Goal: Task Accomplishment & Management: Manage account settings

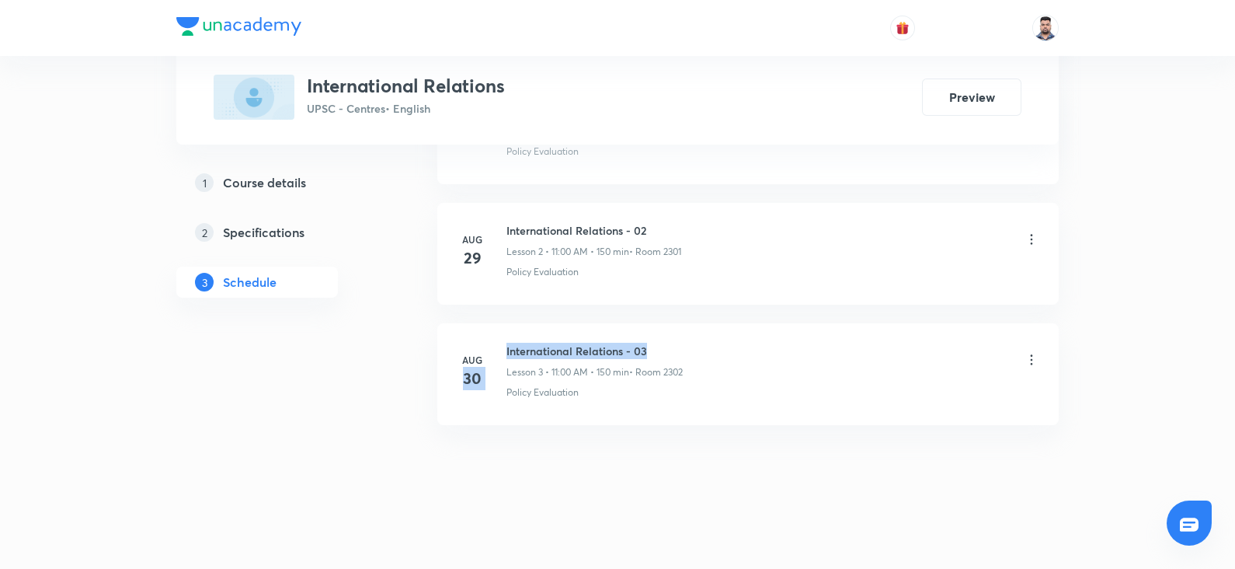
drag, startPoint x: 656, startPoint y: 345, endPoint x: 503, endPoint y: 352, distance: 153.2
click at [503, 352] on div "[DATE] International Relations - 03 Lesson 3 • 11:00 AM • 150 min • Room 2302 P…" at bounding box center [748, 371] width 583 height 57
drag, startPoint x: 659, startPoint y: 346, endPoint x: 503, endPoint y: 347, distance: 156.1
click at [503, 347] on div "Aug 30 International Relations - 03 Lesson 3 • 11:00 AM • 150 min • Room 2302 P…" at bounding box center [748, 371] width 583 height 57
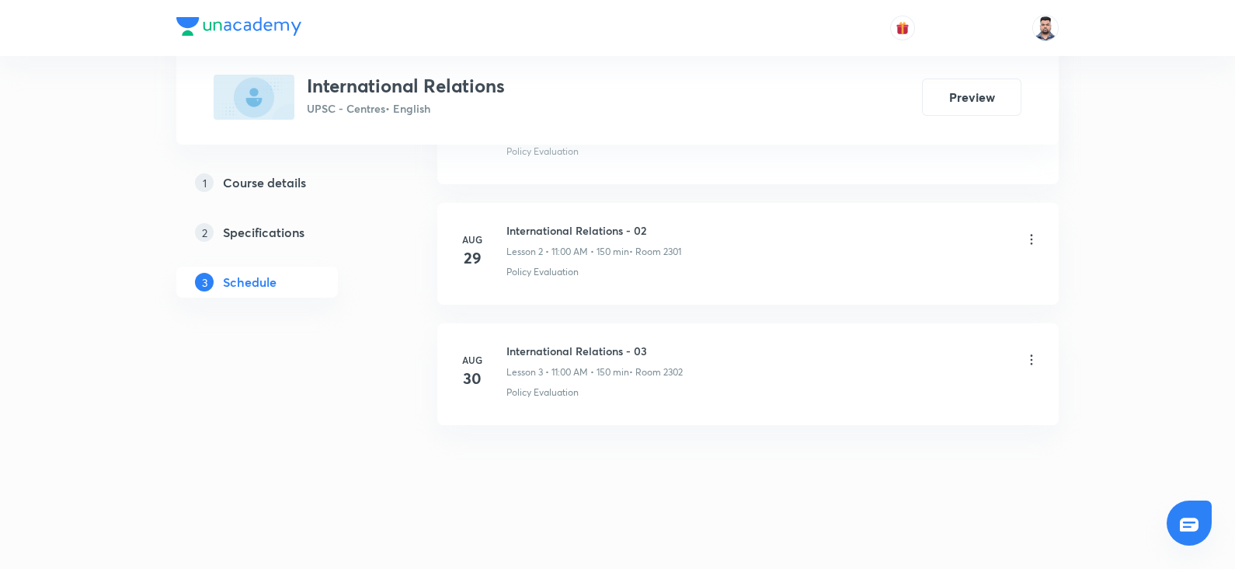
drag, startPoint x: 656, startPoint y: 340, endPoint x: 506, endPoint y: 346, distance: 150.0
click at [506, 346] on h6 "International Relations - 03" at bounding box center [594, 351] width 176 height 16
copy h6 "International Relations - 03"
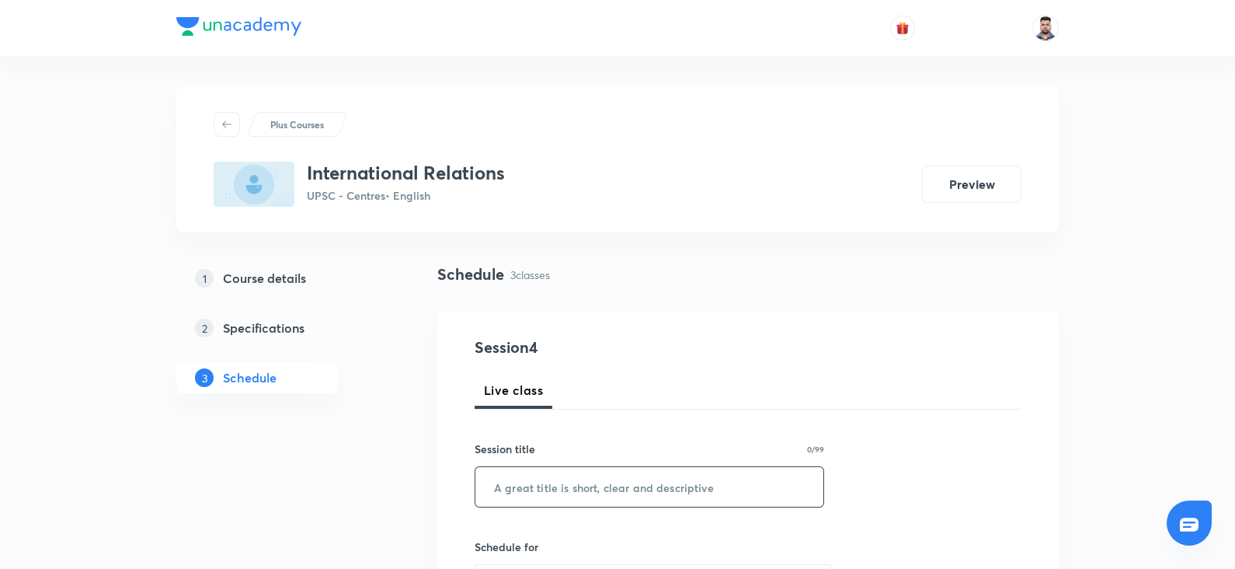
click at [520, 489] on input "text" at bounding box center [649, 487] width 348 height 40
paste input "International Relations - 03"
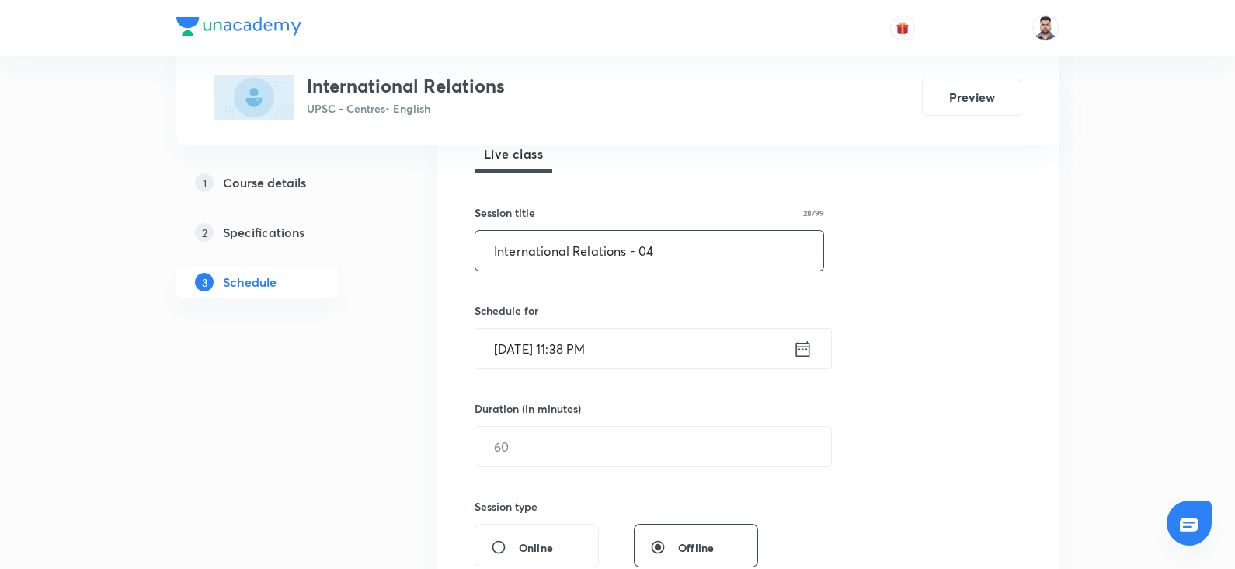
scroll to position [242, 0]
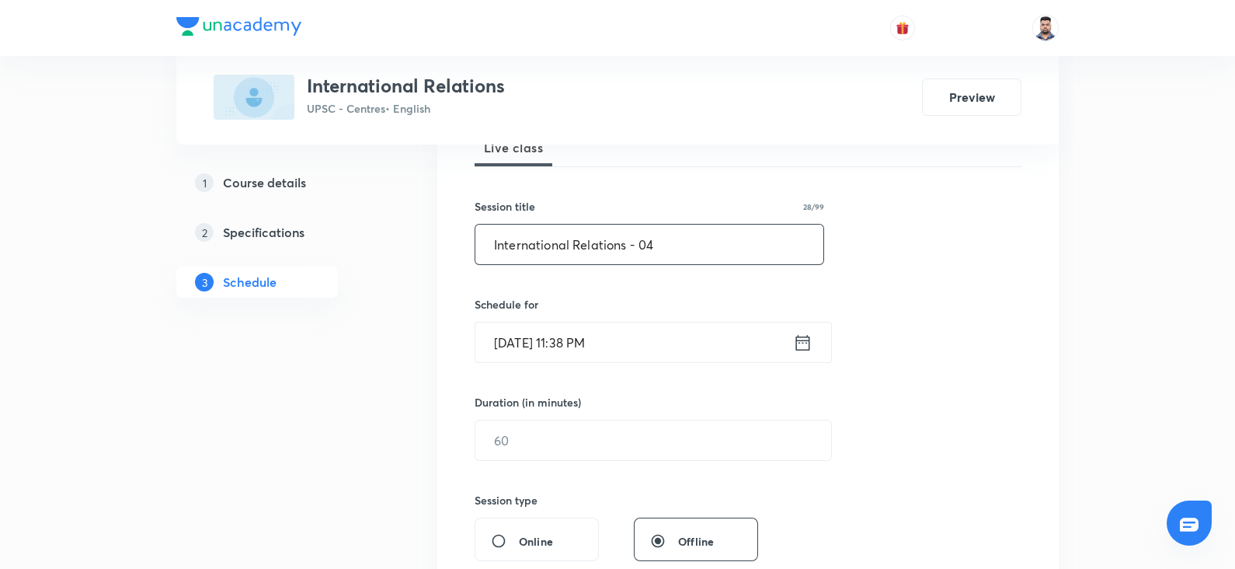
type input "International Relations - 04"
click at [809, 342] on icon at bounding box center [803, 342] width 14 height 16
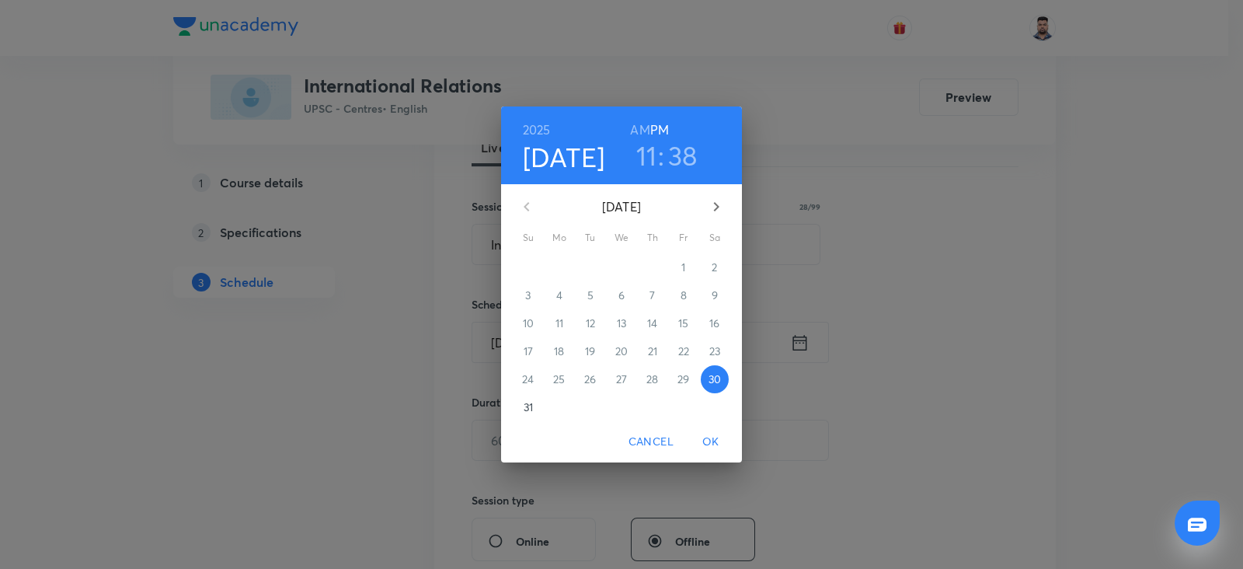
click at [534, 403] on span "31" at bounding box center [528, 407] width 28 height 16
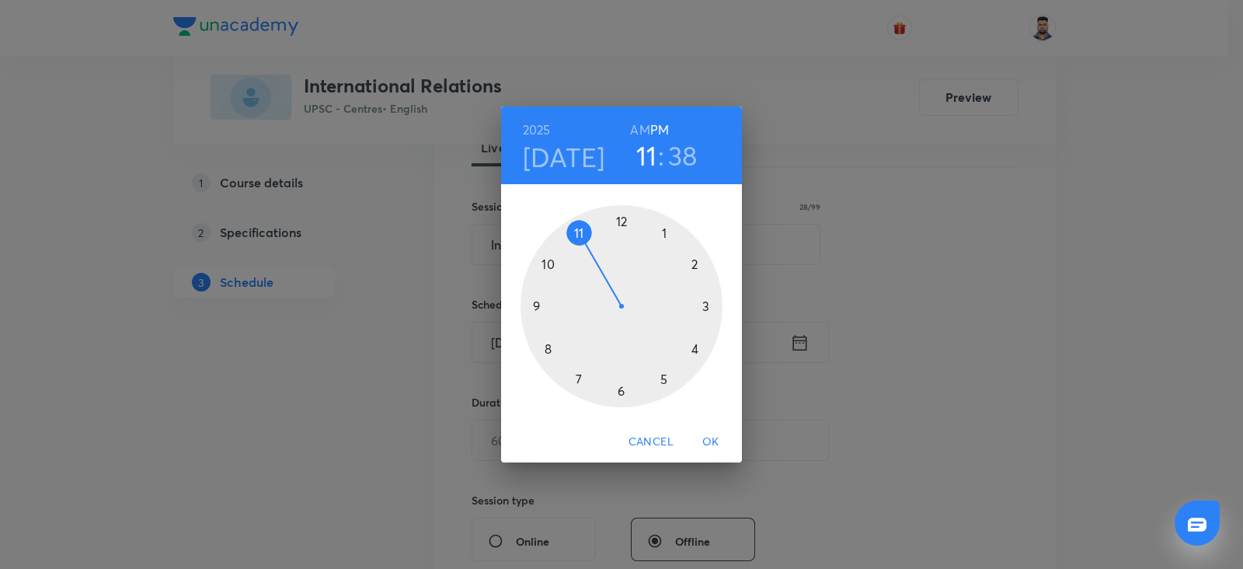
click at [696, 263] on div at bounding box center [621, 306] width 202 height 202
click at [621, 219] on div at bounding box center [621, 306] width 202 height 202
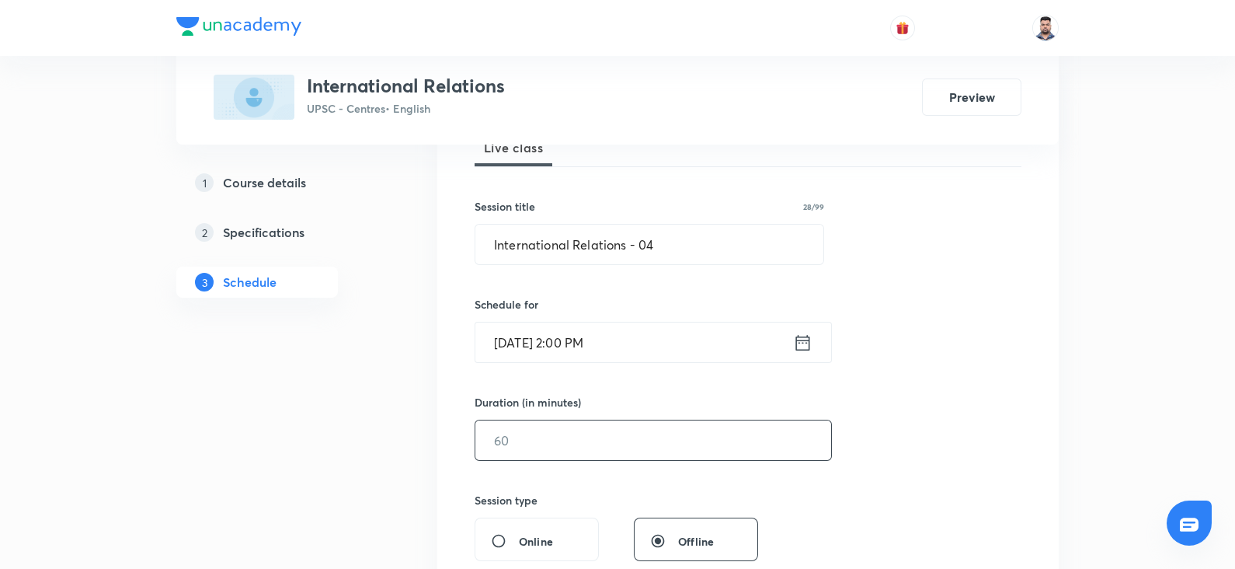
scroll to position [322, 0]
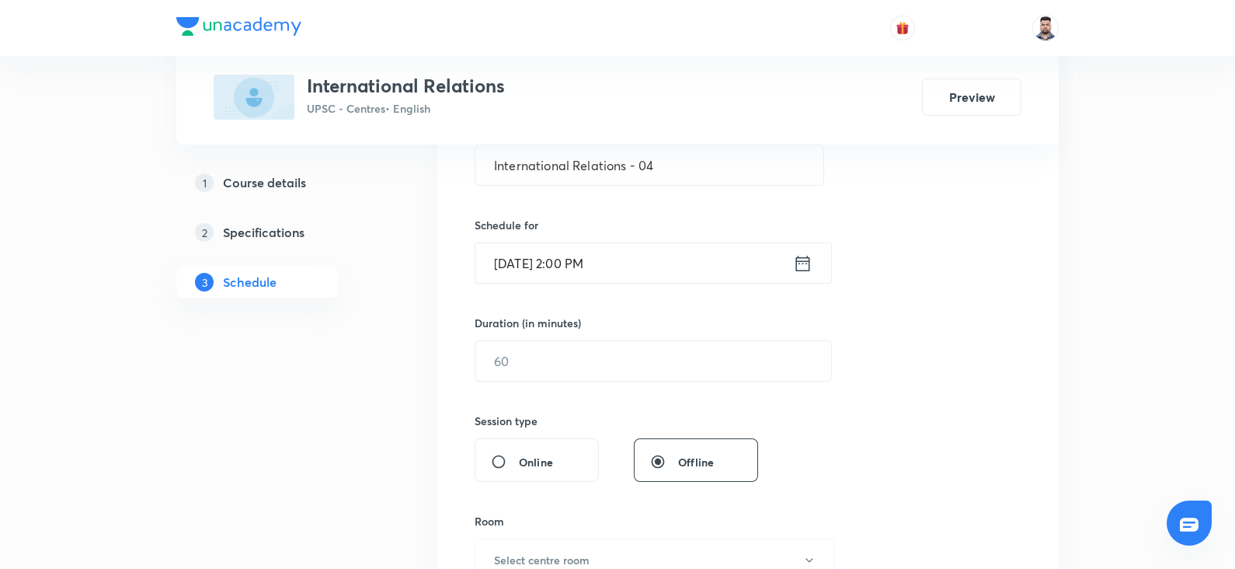
click at [577, 382] on div "Session 4 Live class Session title 28/99 International Relations - 04 ​ Schedul…" at bounding box center [748, 378] width 547 height 729
click at [578, 361] on input "text" at bounding box center [653, 361] width 356 height 40
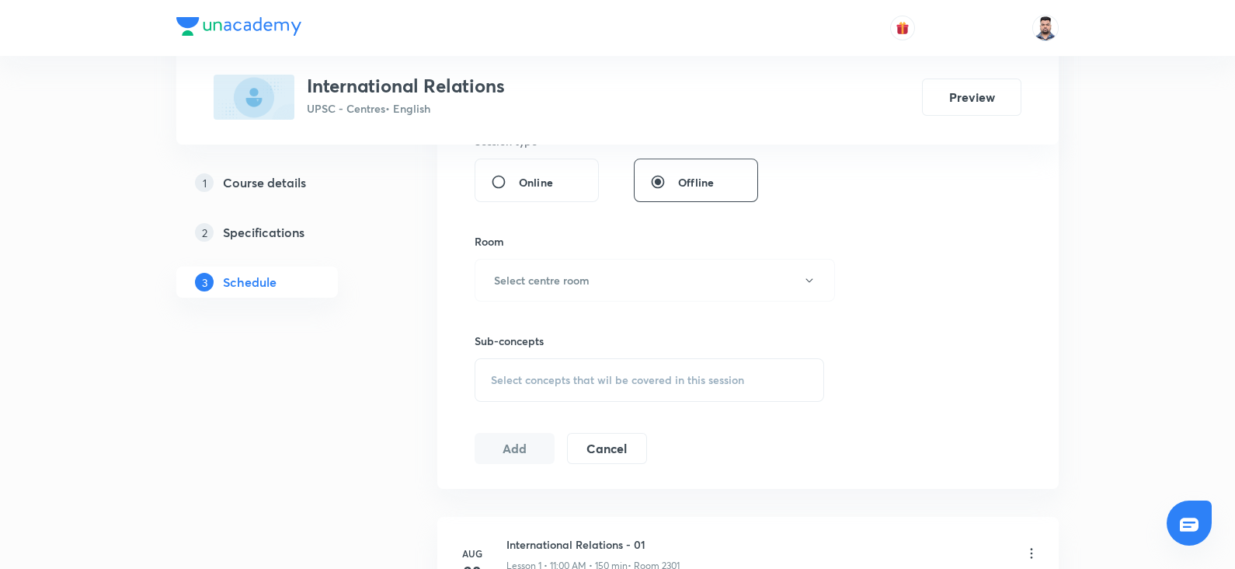
scroll to position [605, 0]
type input "150"
click at [557, 281] on h6 "Select centre room" at bounding box center [542, 276] width 96 height 16
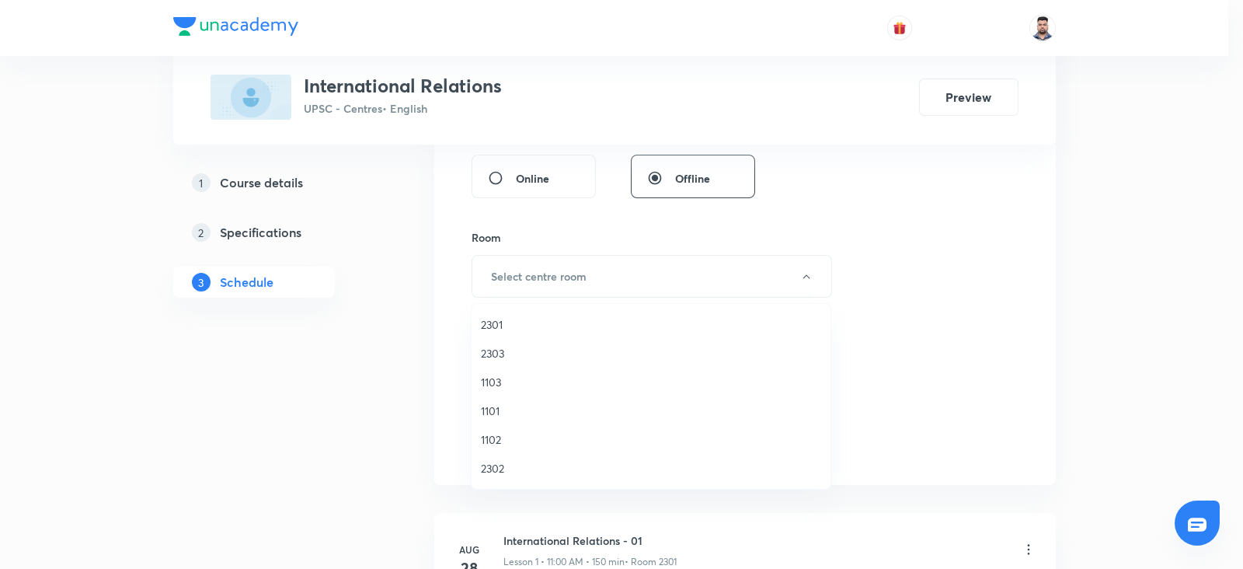
click at [489, 409] on span "1101" at bounding box center [651, 410] width 340 height 16
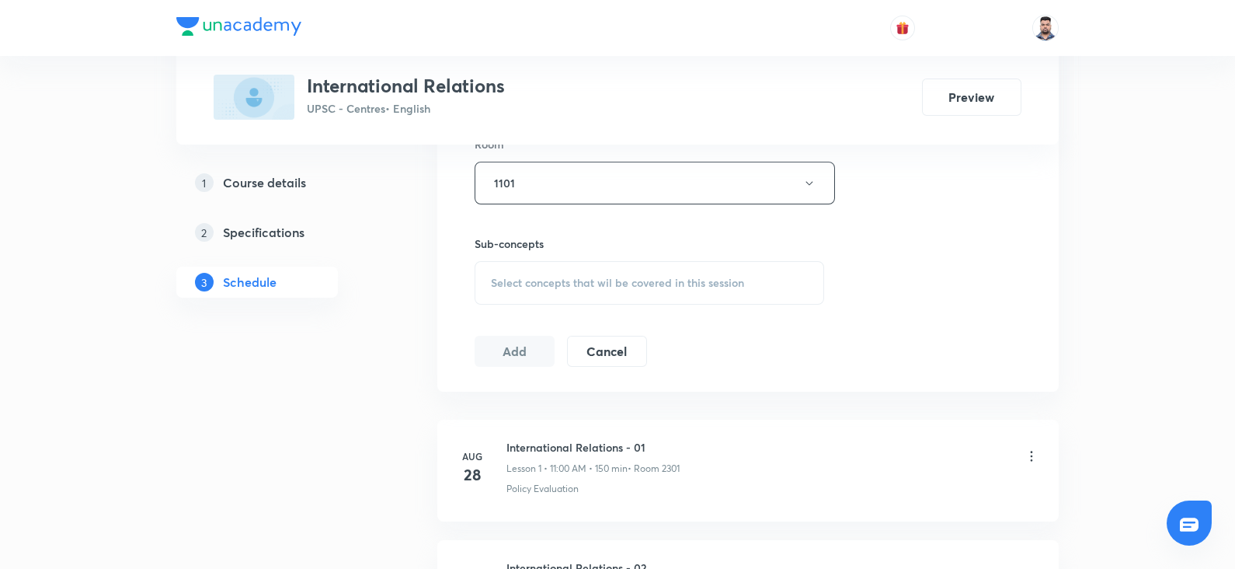
scroll to position [715, 0]
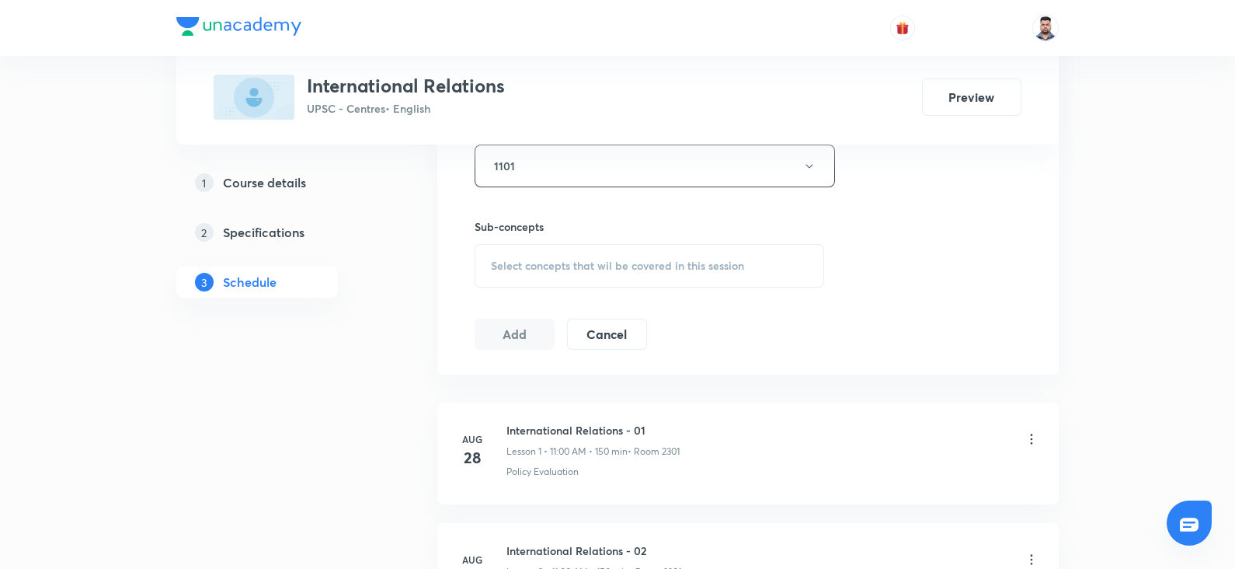
click at [565, 278] on div "Select concepts that wil be covered in this session" at bounding box center [650, 266] width 350 height 44
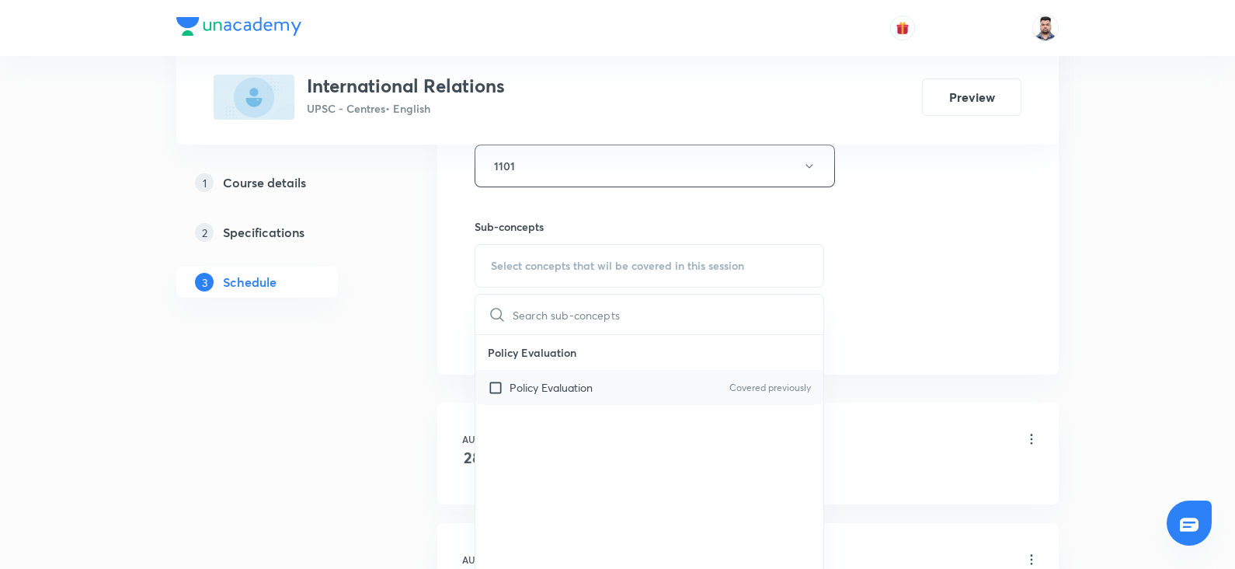
click at [563, 397] on div "Policy Evaluation Covered previously" at bounding box center [649, 387] width 348 height 35
checkbox input "true"
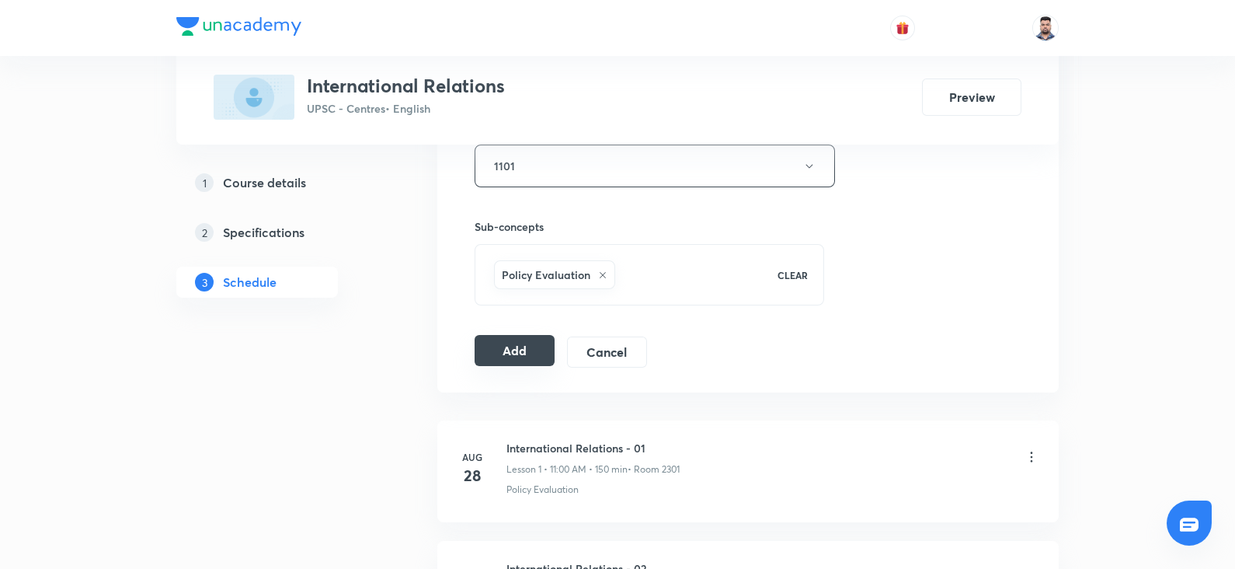
click at [523, 354] on button "Add" at bounding box center [515, 350] width 80 height 31
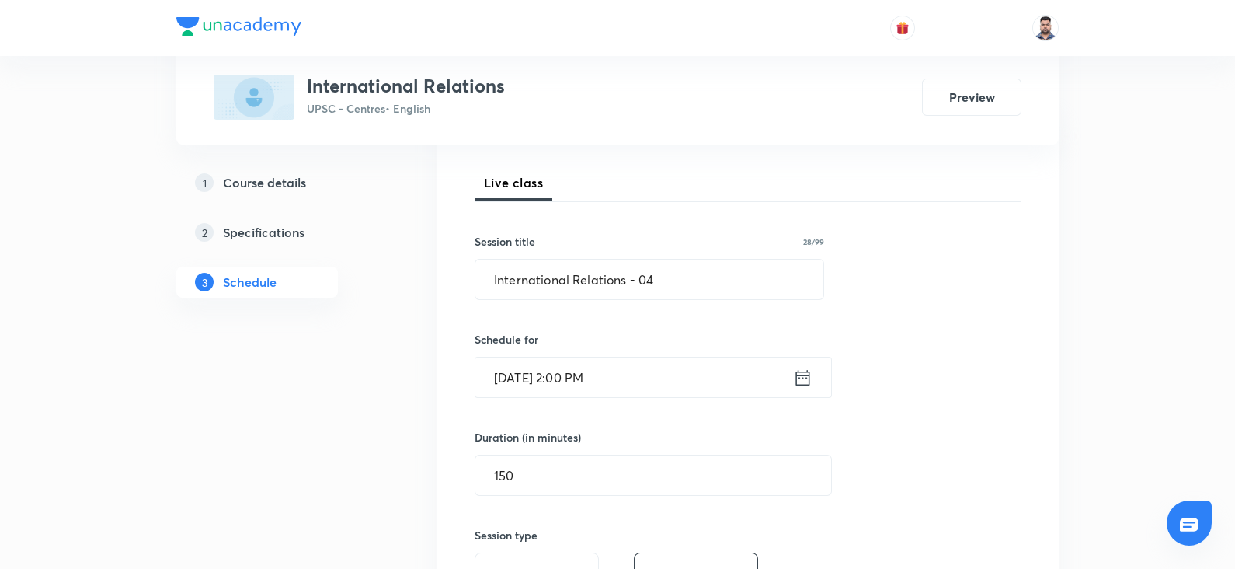
scroll to position [0, 0]
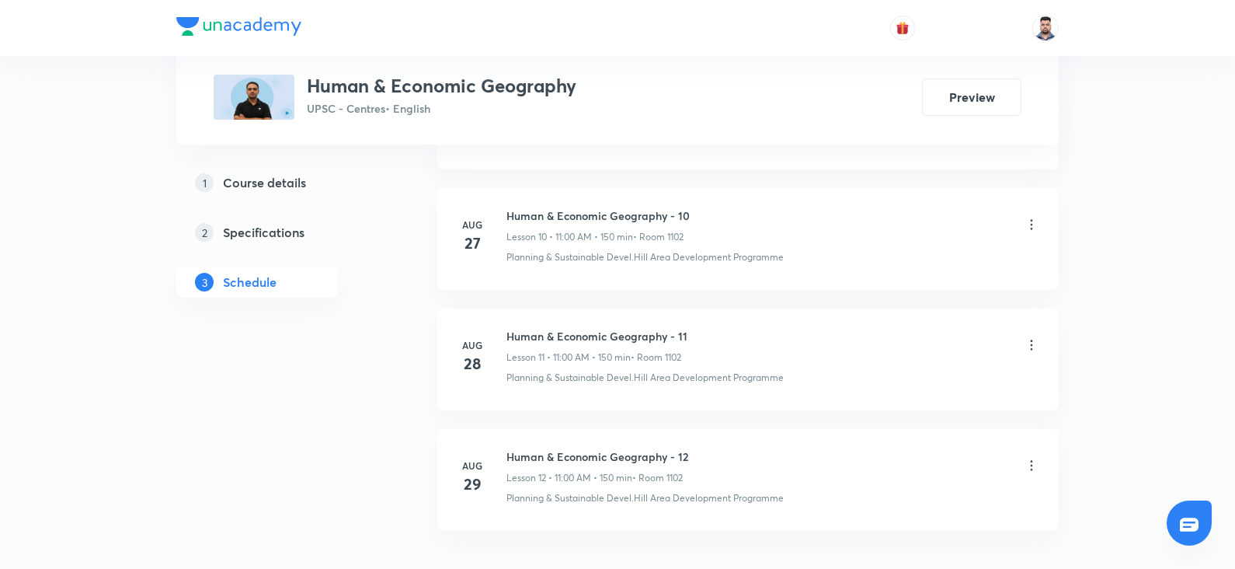
scroll to position [2117, 0]
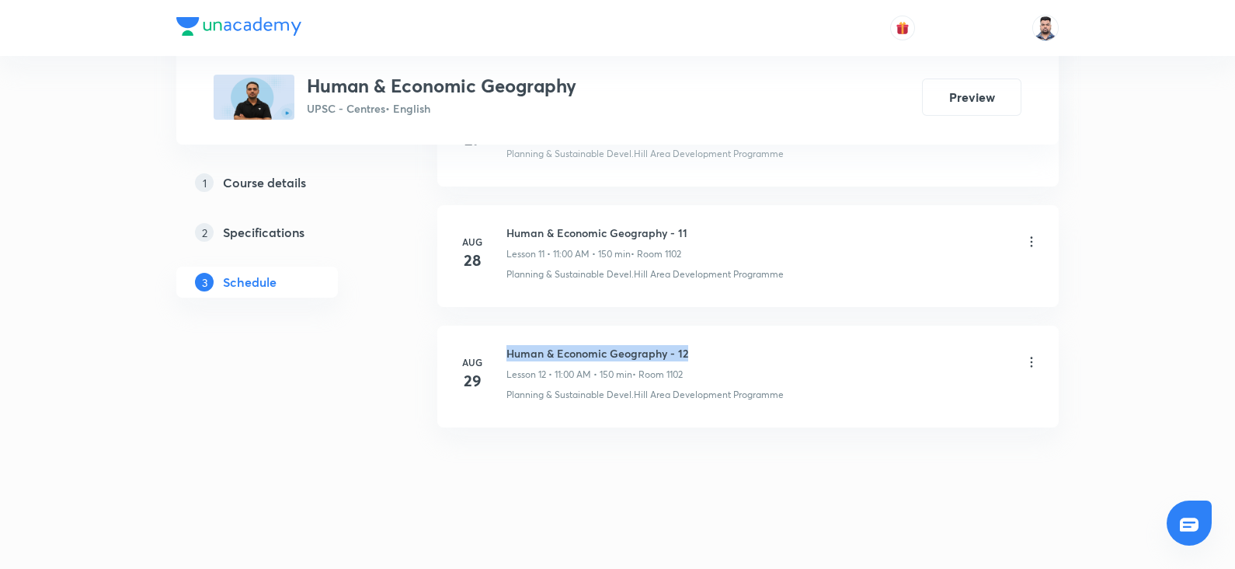
drag, startPoint x: 506, startPoint y: 347, endPoint x: 691, endPoint y: 347, distance: 185.7
click at [691, 347] on div "Human & Economic Geography - 12 Lesson 12 • 11:00 AM • 150 min • Room 1102" at bounding box center [772, 363] width 533 height 37
copy h6 "Human & Economic Geography - 12"
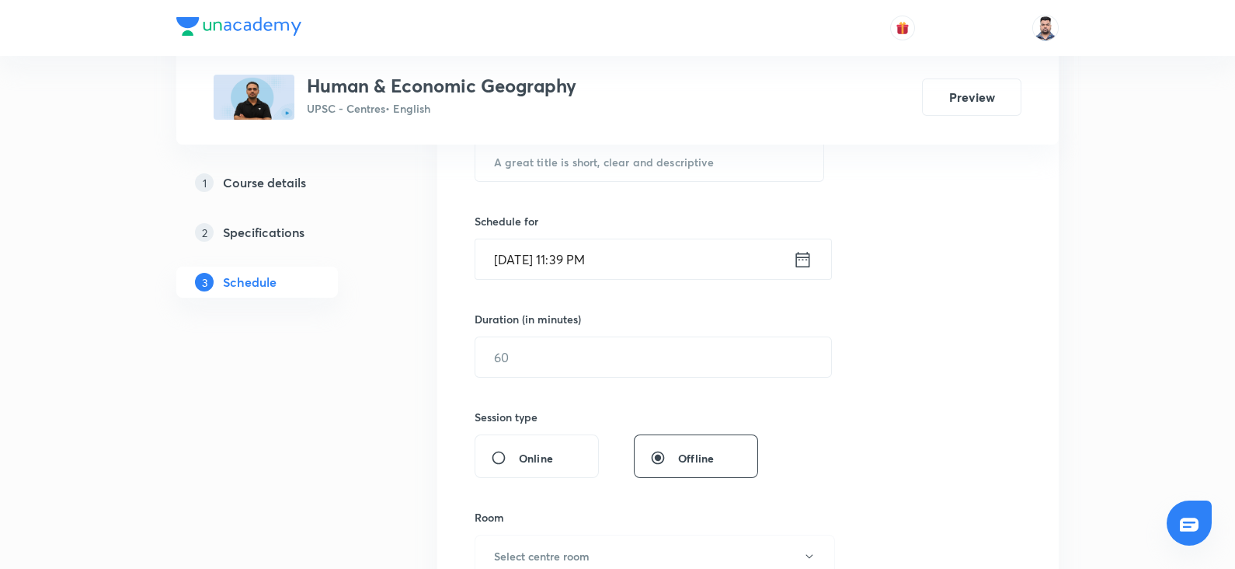
scroll to position [0, 0]
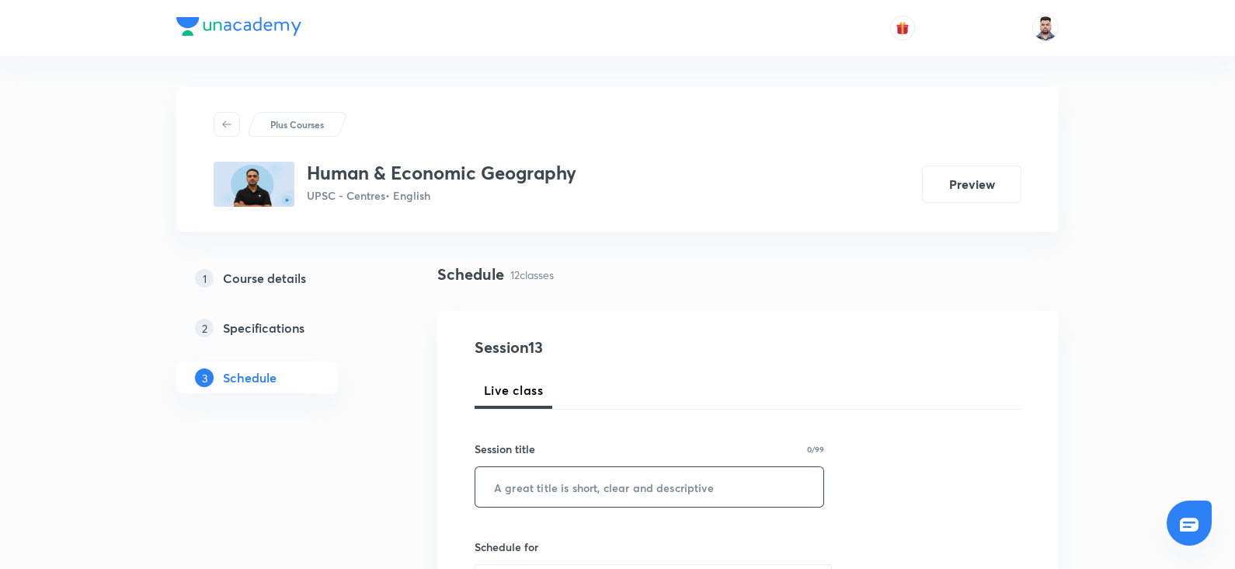
click at [552, 474] on input "text" at bounding box center [649, 487] width 348 height 40
paste input "Human & Economic Geography - 12"
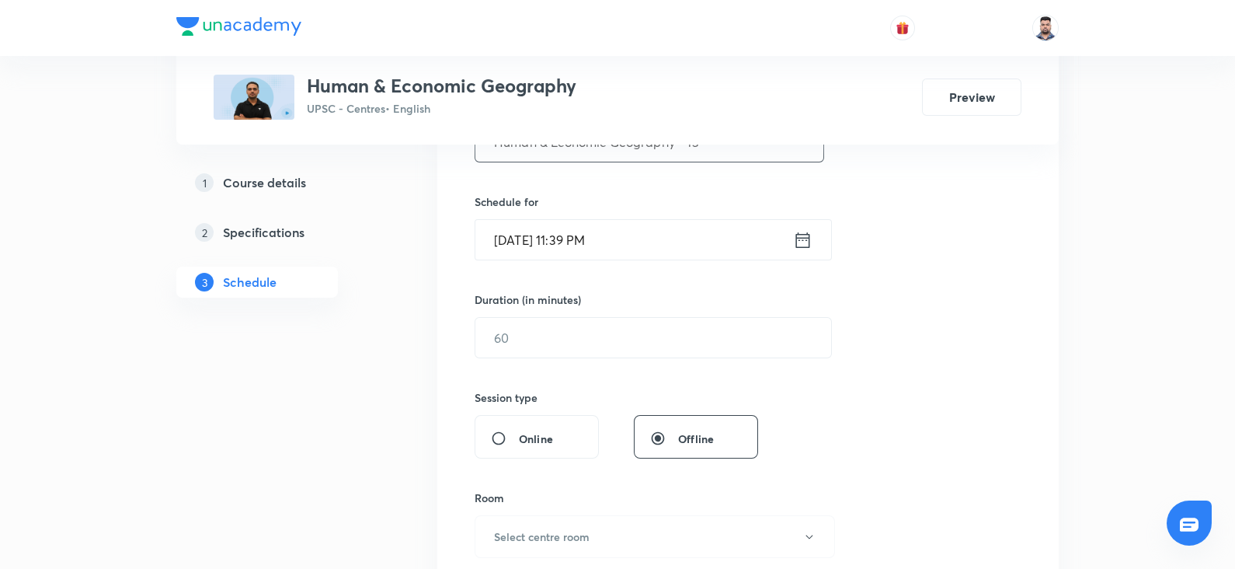
scroll to position [364, 0]
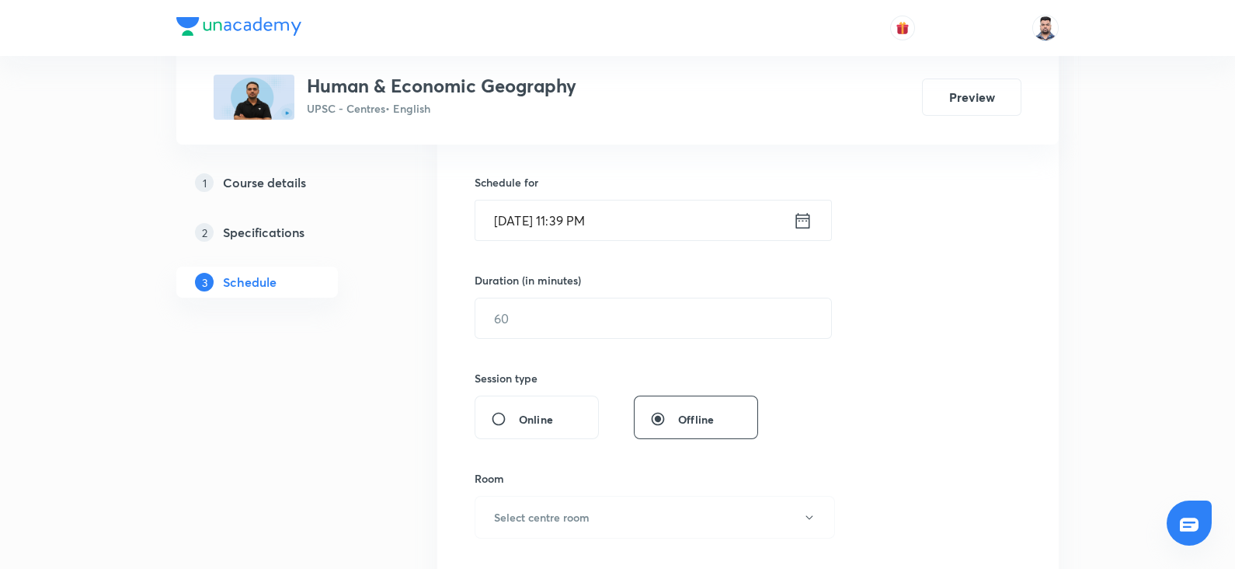
type input "Human & Economic Geography - 13"
click at [800, 224] on icon at bounding box center [802, 221] width 19 height 22
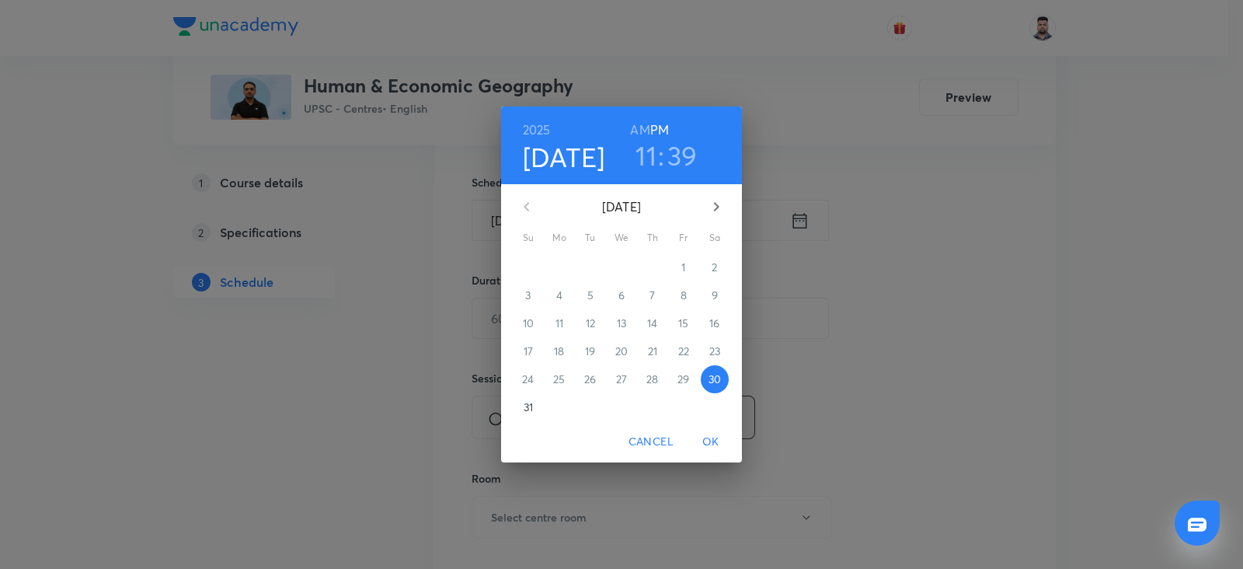
click at [520, 410] on span "31" at bounding box center [528, 407] width 28 height 16
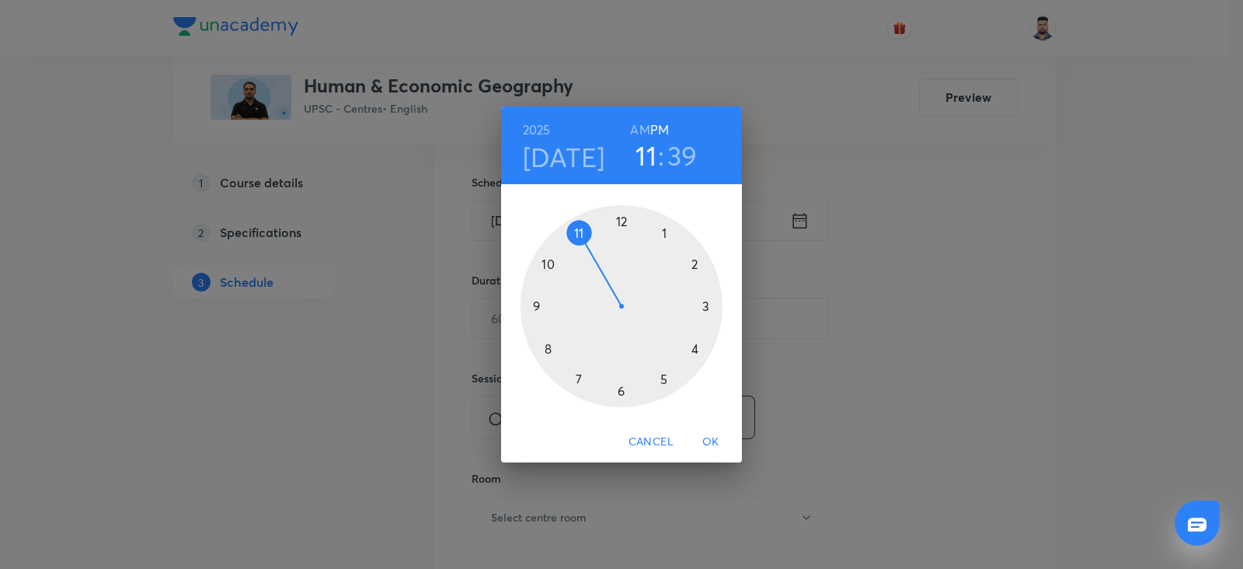
click at [548, 341] on div at bounding box center [621, 306] width 202 height 202
click at [619, 215] on div at bounding box center [621, 306] width 202 height 202
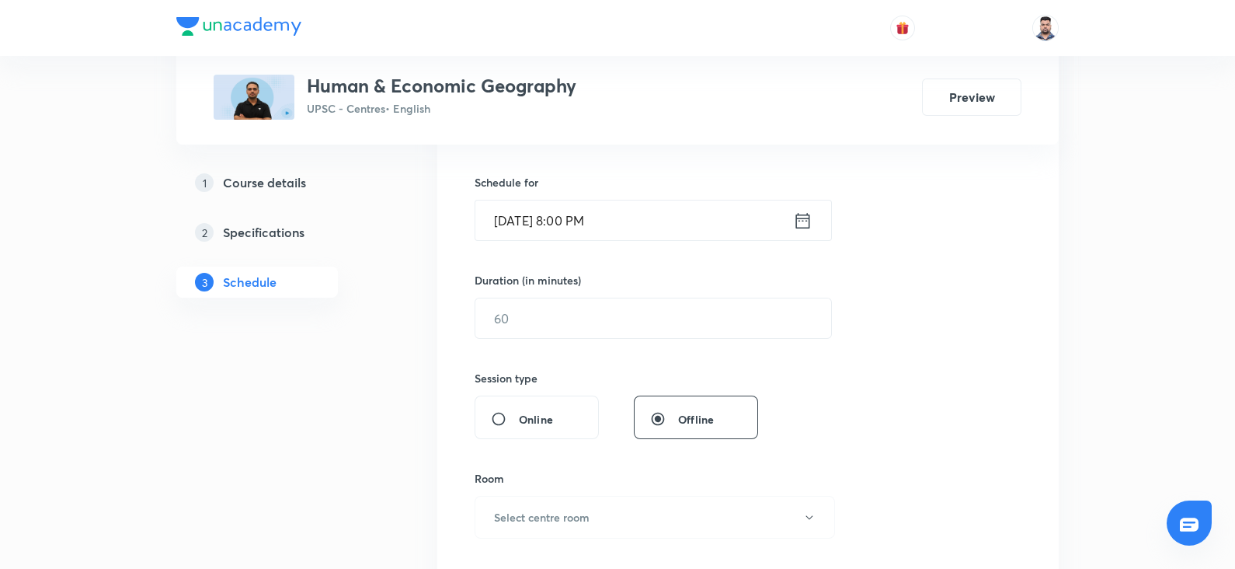
click at [806, 218] on icon at bounding box center [803, 220] width 14 height 16
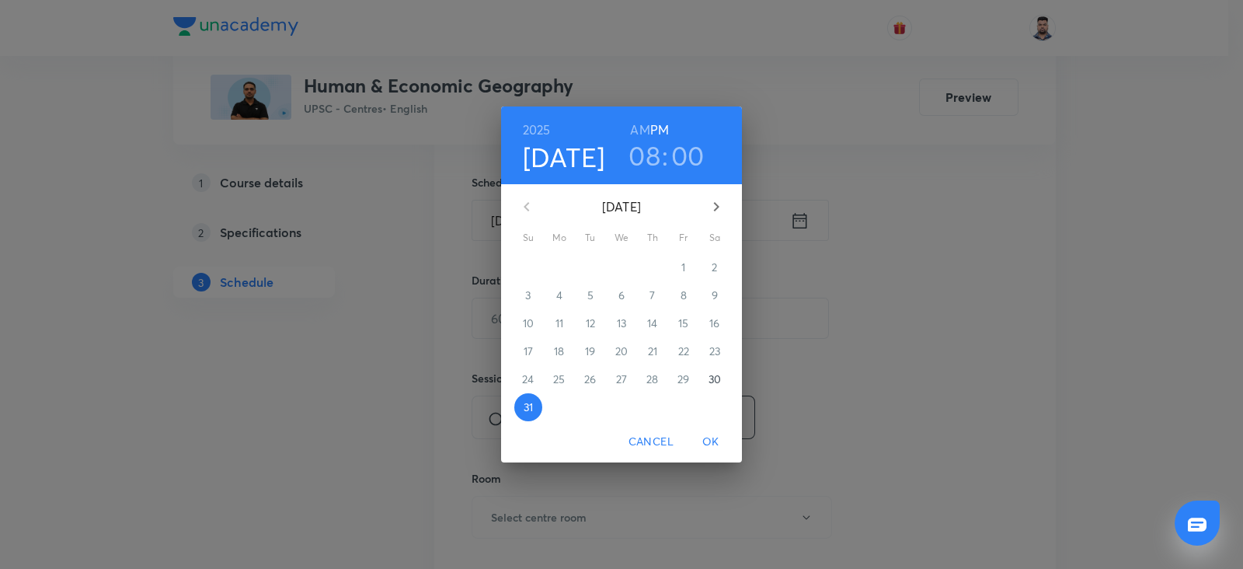
click at [632, 124] on h6 "AM" at bounding box center [639, 130] width 19 height 22
click at [702, 426] on div "Cancel OK" at bounding box center [621, 441] width 241 height 41
click at [704, 437] on span "OK" at bounding box center [710, 441] width 37 height 19
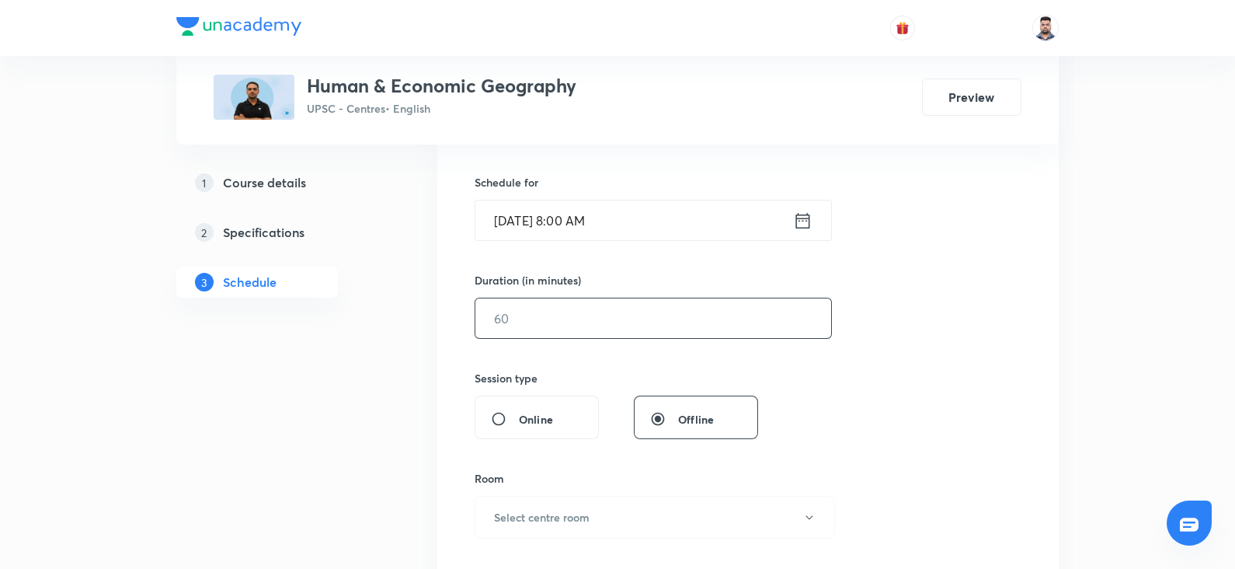
click at [559, 311] on input "text" at bounding box center [653, 318] width 356 height 40
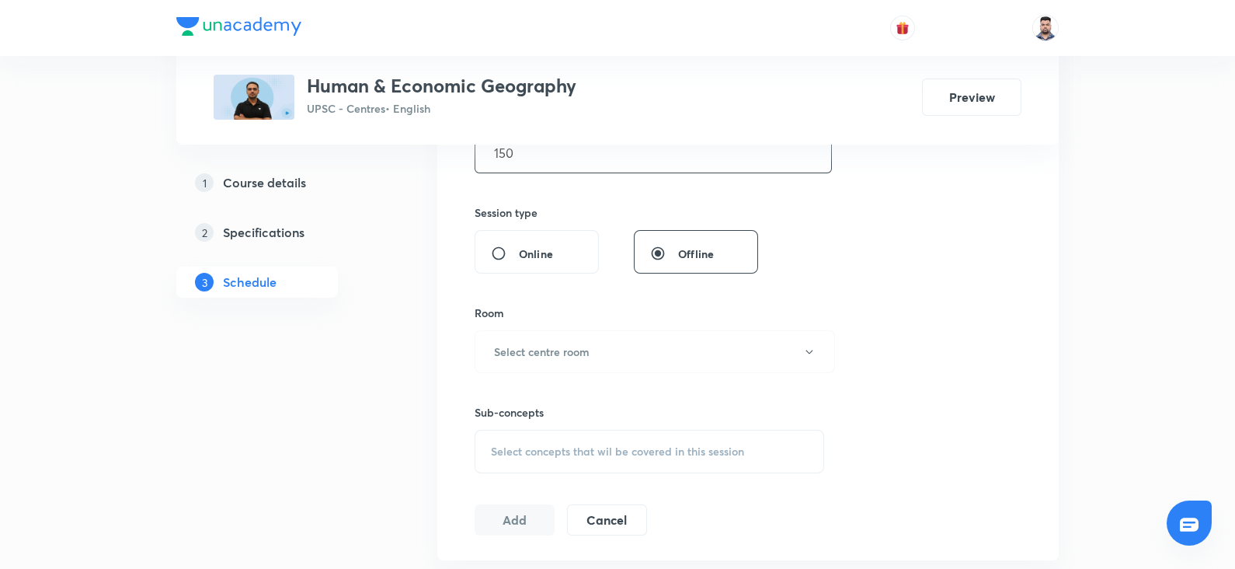
scroll to position [540, 0]
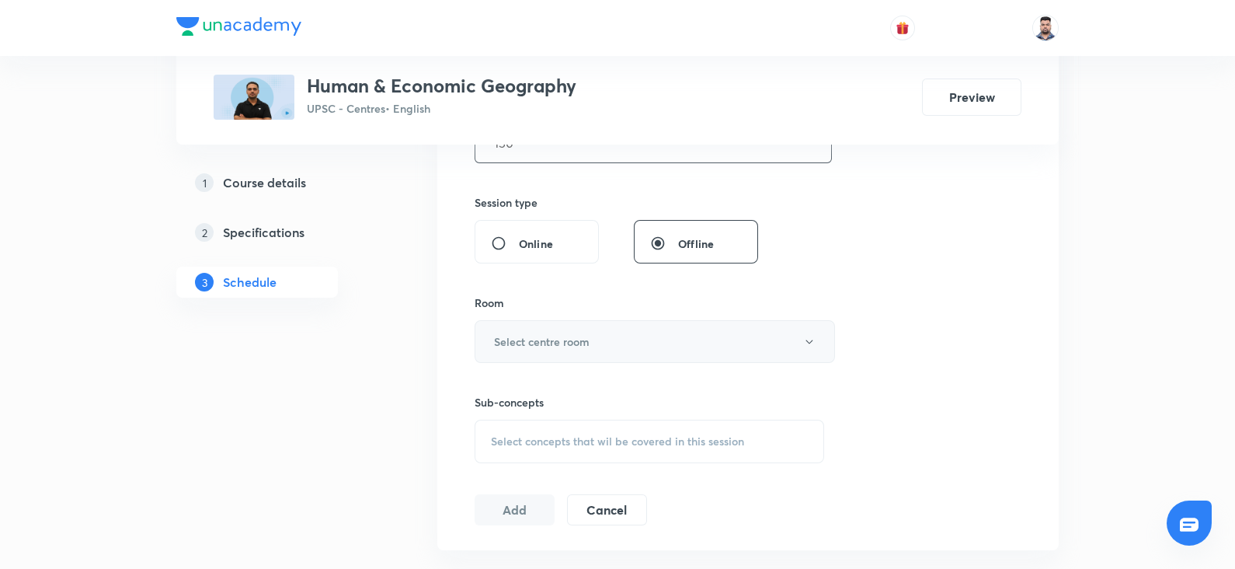
type input "150"
click at [534, 343] on h6 "Select centre room" at bounding box center [542, 341] width 96 height 16
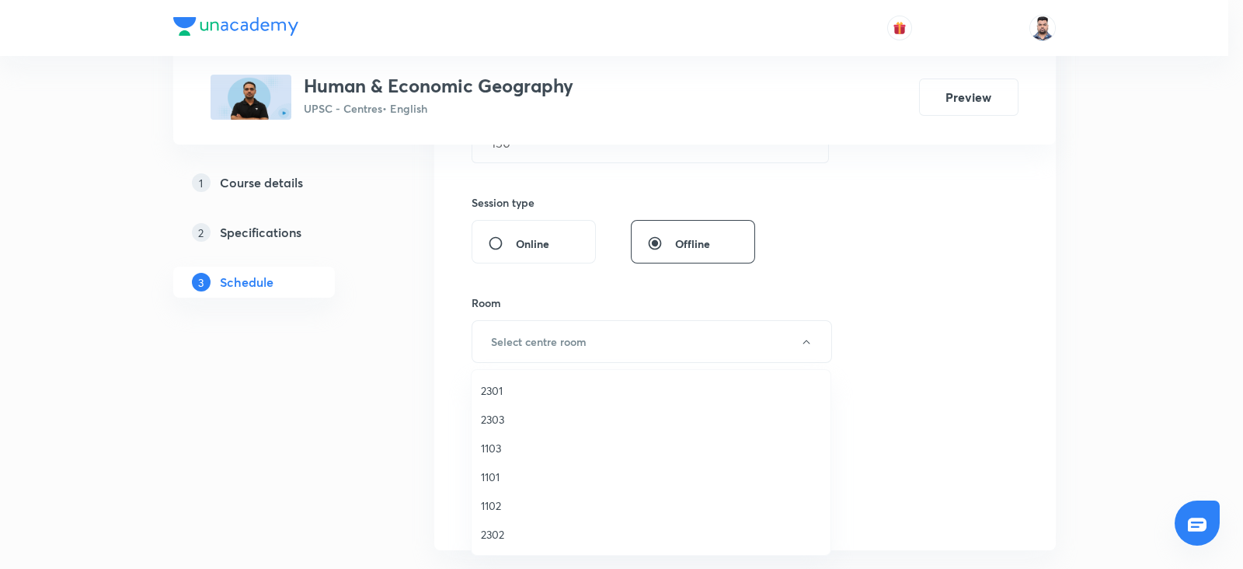
click at [494, 468] on span "1101" at bounding box center [651, 476] width 340 height 16
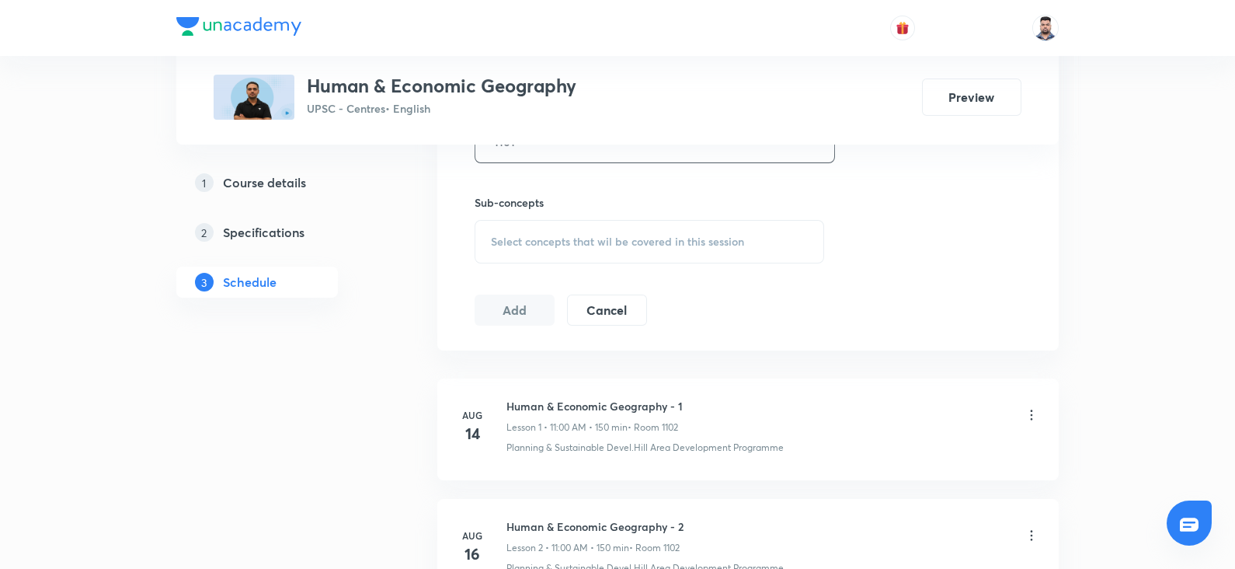
scroll to position [741, 0]
click at [532, 245] on span "Select concepts that wil be covered in this session" at bounding box center [617, 240] width 253 height 12
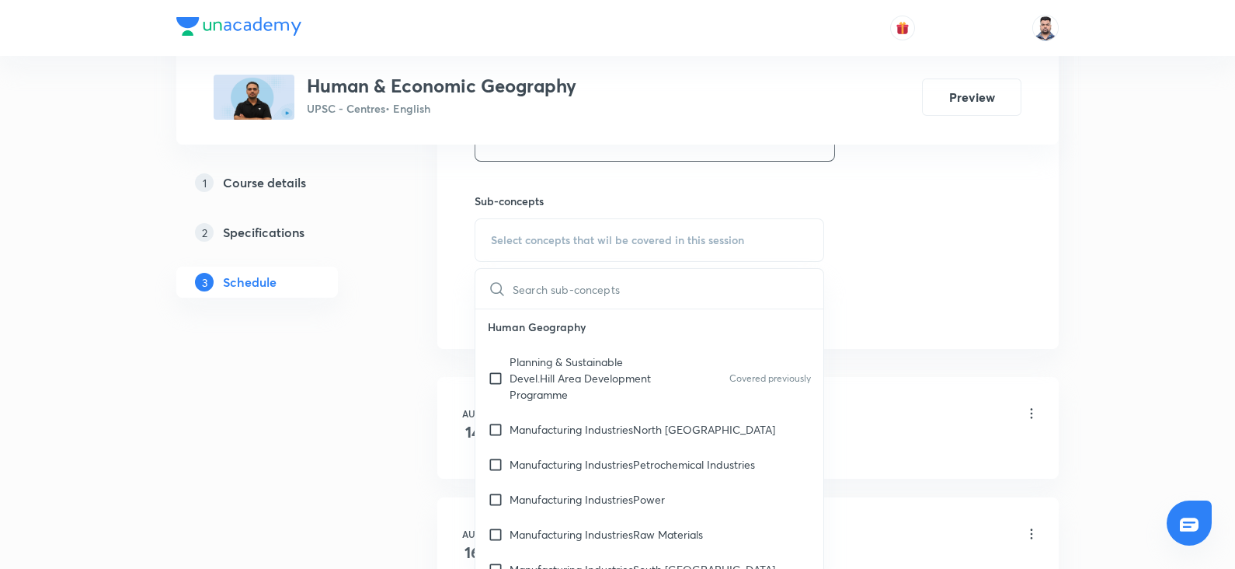
click at [532, 350] on div "Planning & Sustainable Devel.Hill Area Development Programme Covered previously" at bounding box center [649, 378] width 348 height 68
checkbox input "true"
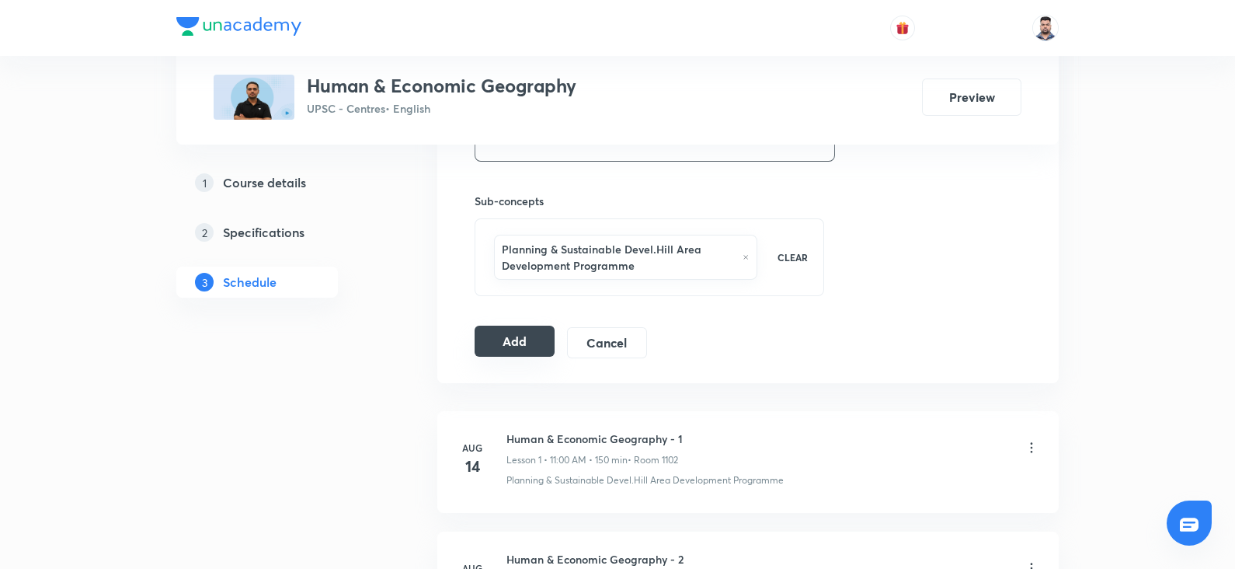
click at [515, 333] on button "Add" at bounding box center [515, 340] width 80 height 31
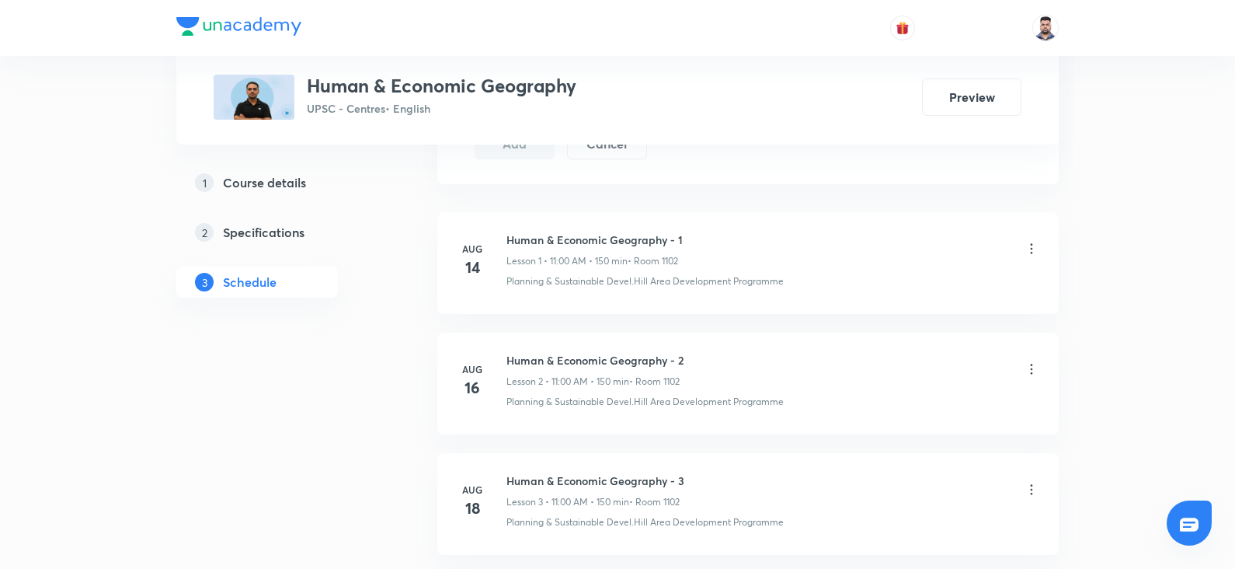
scroll to position [941, 0]
click at [475, 127] on button "Add" at bounding box center [515, 142] width 80 height 31
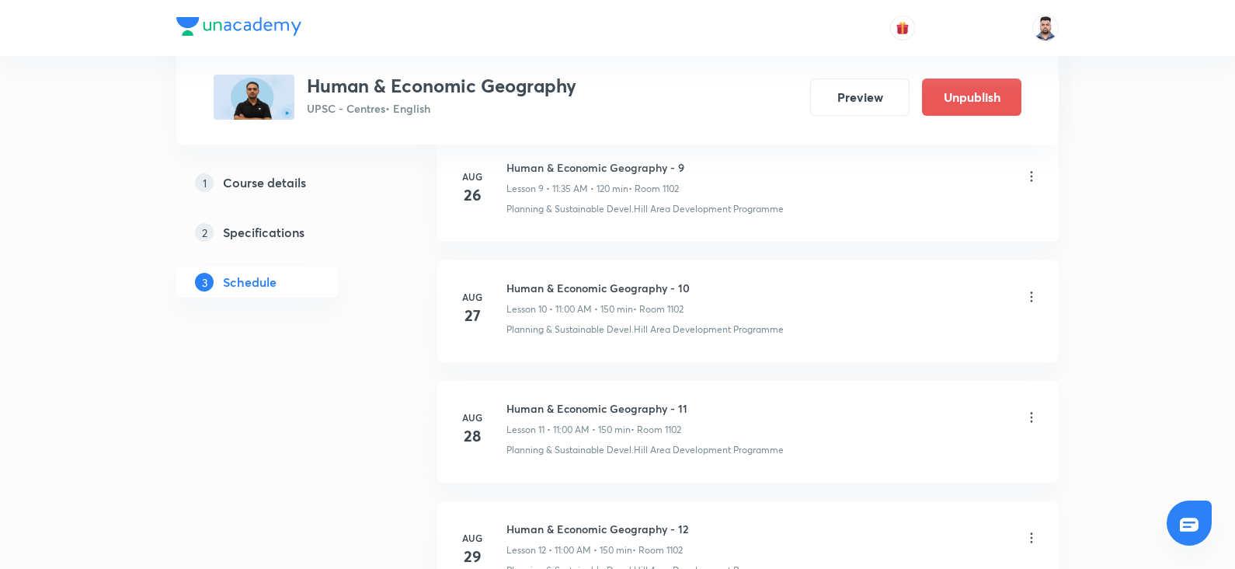
scroll to position [2237, 0]
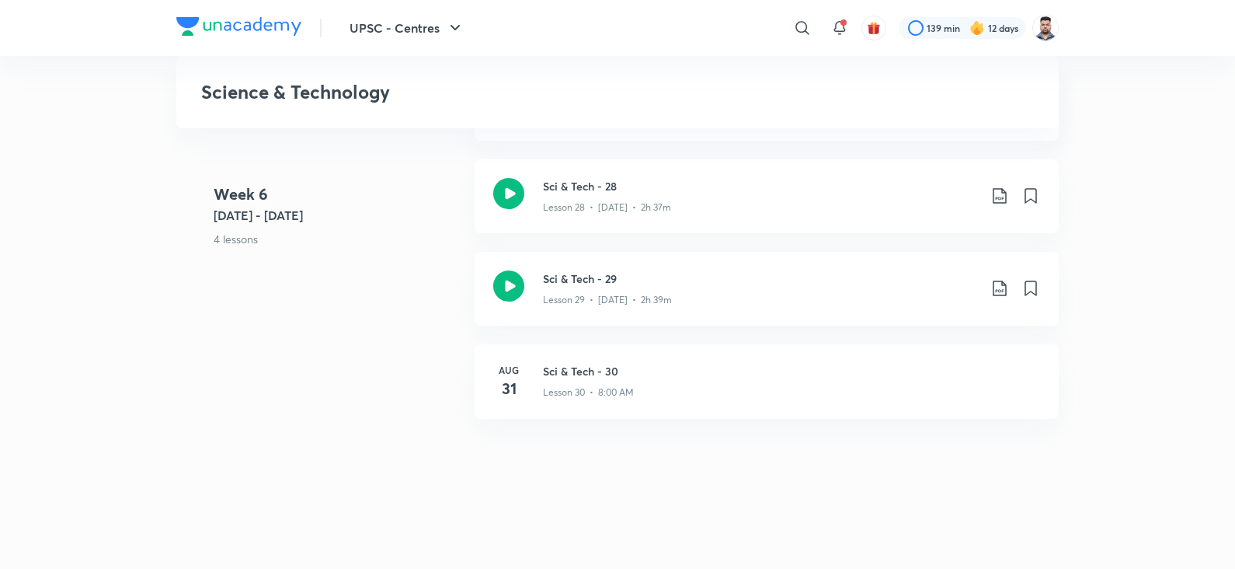
scroll to position [3428, 0]
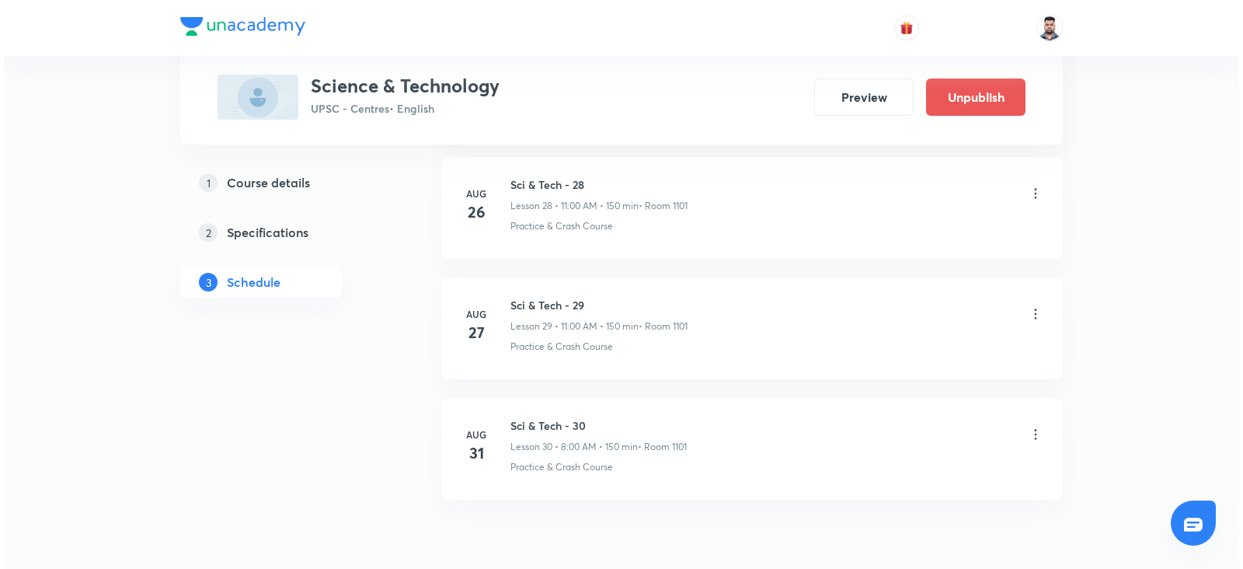
scroll to position [4279, 0]
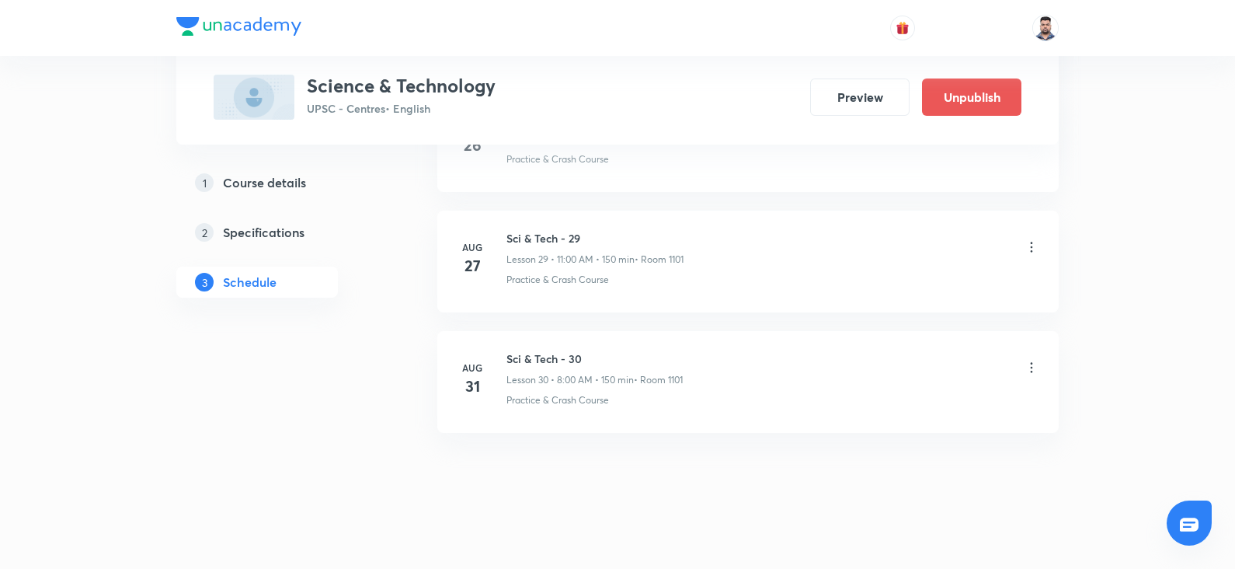
click at [1046, 357] on li "Aug 31 Sci & Tech - 30 Lesson 30 • 8:00 AM • 150 min • Room 1101 Practice & Cra…" at bounding box center [747, 382] width 621 height 102
click at [1037, 360] on icon at bounding box center [1032, 368] width 16 height 16
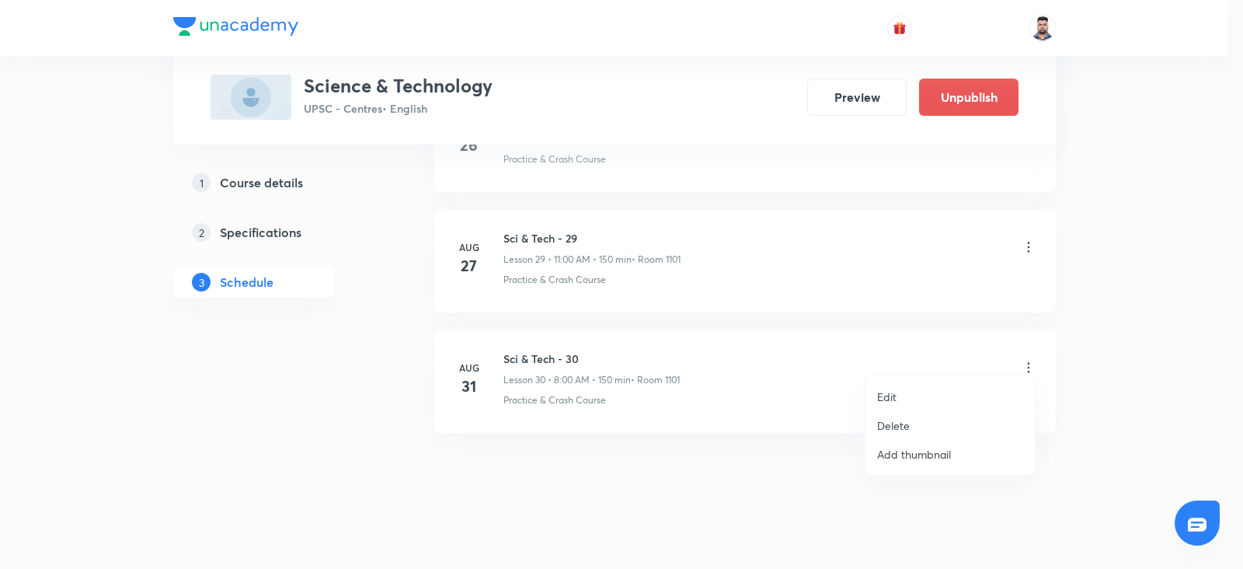
click at [959, 390] on li "Edit" at bounding box center [950, 396] width 170 height 29
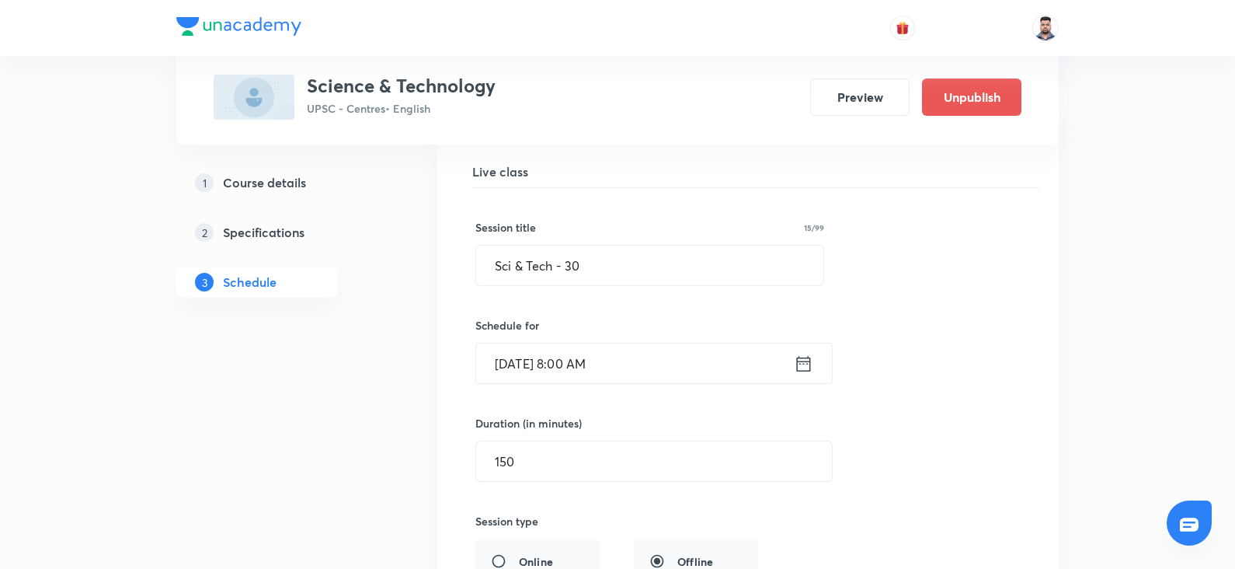
scroll to position [3715, 0]
click at [796, 354] on icon at bounding box center [803, 360] width 19 height 22
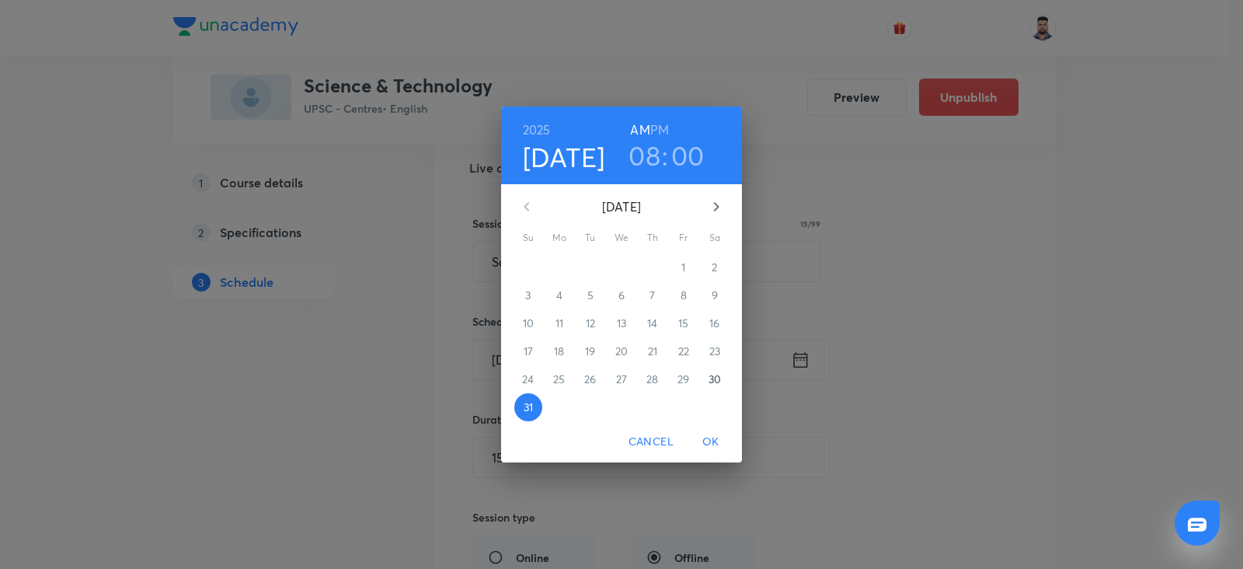
click at [718, 205] on icon "button" at bounding box center [716, 206] width 5 height 9
click at [529, 290] on p "7" at bounding box center [527, 295] width 5 height 16
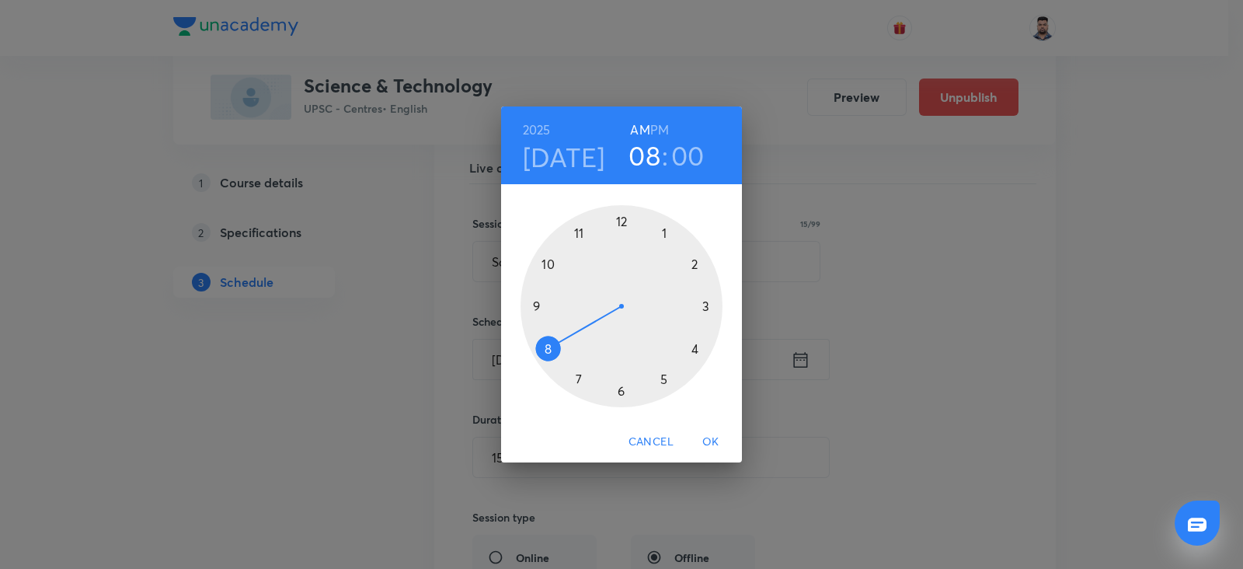
click at [709, 432] on span "OK" at bounding box center [710, 441] width 37 height 19
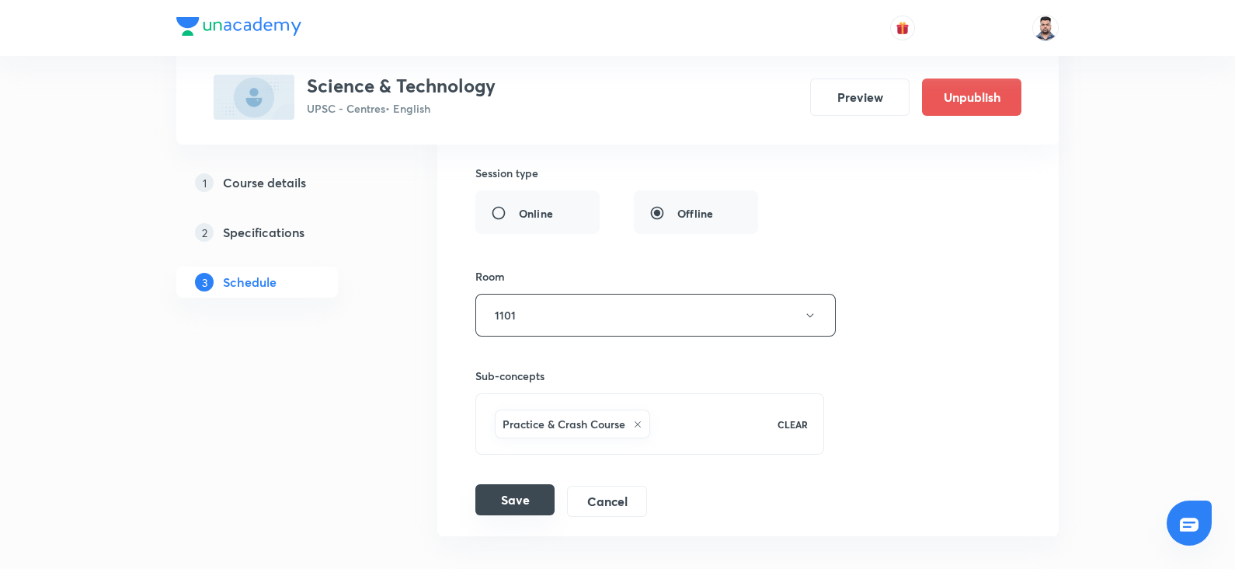
click at [536, 494] on button "Save" at bounding box center [514, 499] width 79 height 31
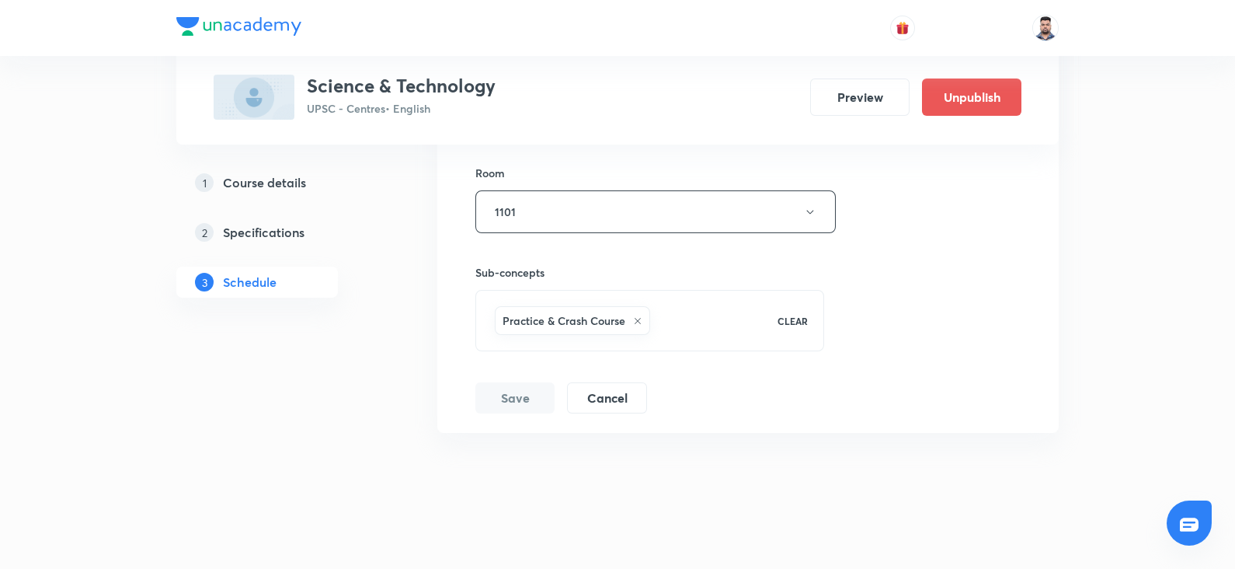
scroll to position [4161, 0]
